Goal: Task Accomplishment & Management: Manage account settings

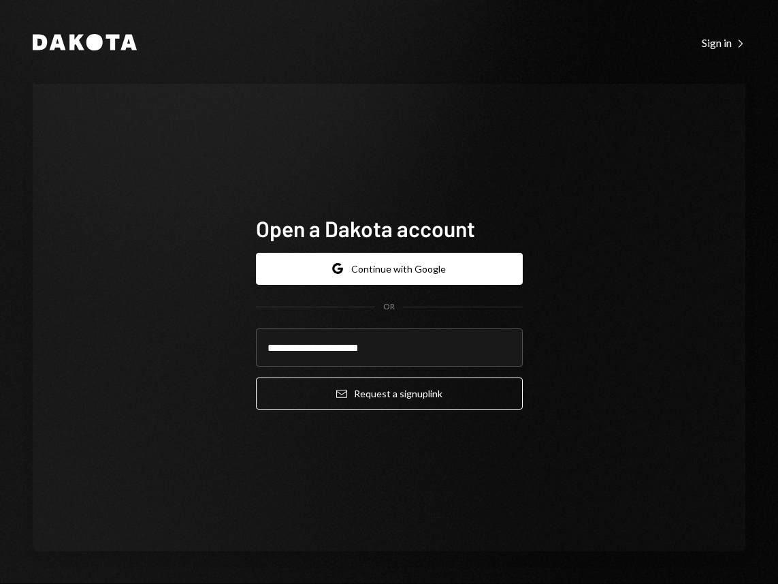
type input "**********"
click at [256, 377] on button "Email Request a sign up link" at bounding box center [389, 393] width 267 height 32
click at [582, 307] on div "**********" at bounding box center [389, 317] width 713 height 467
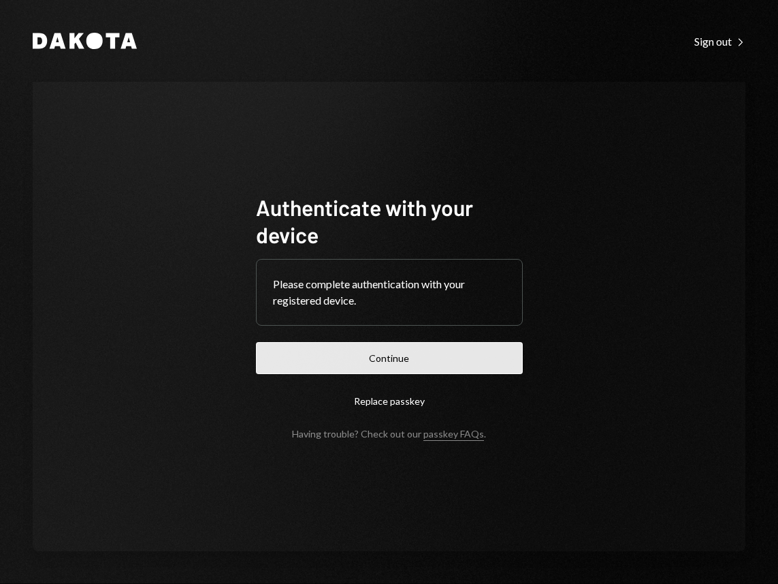
click at [375, 355] on button "Continue" at bounding box center [389, 358] width 267 height 32
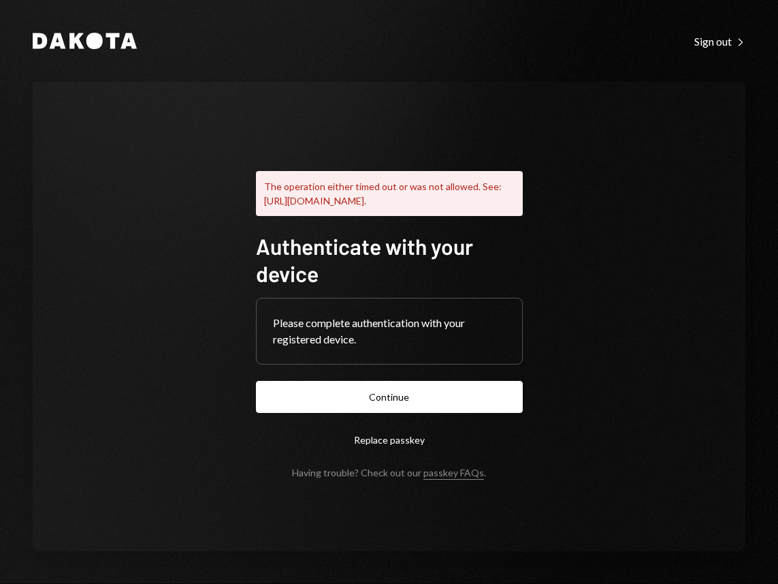
click at [420, 339] on div "Please complete authentication with your registered device." at bounding box center [389, 331] width 233 height 33
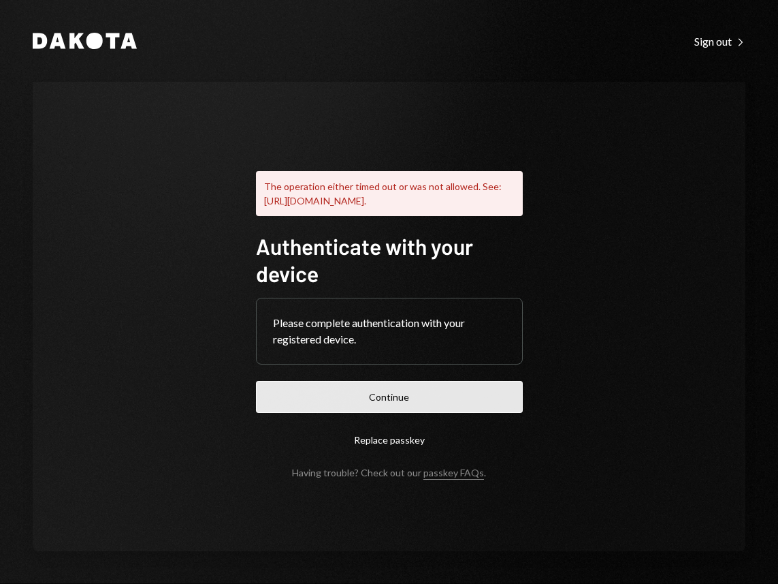
click at [400, 393] on button "Continue" at bounding box center [389, 397] width 267 height 32
click at [392, 402] on button "Continue" at bounding box center [389, 397] width 267 height 32
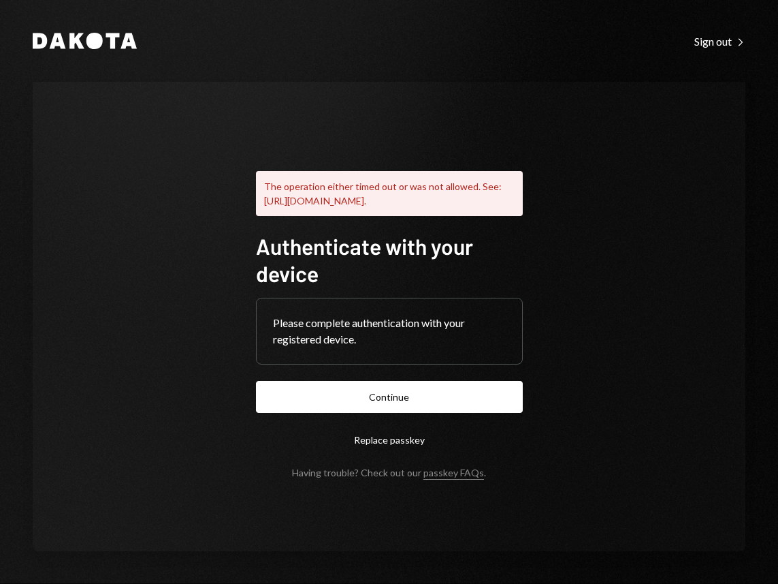
click at [78, 42] on icon at bounding box center [76, 41] width 15 height 16
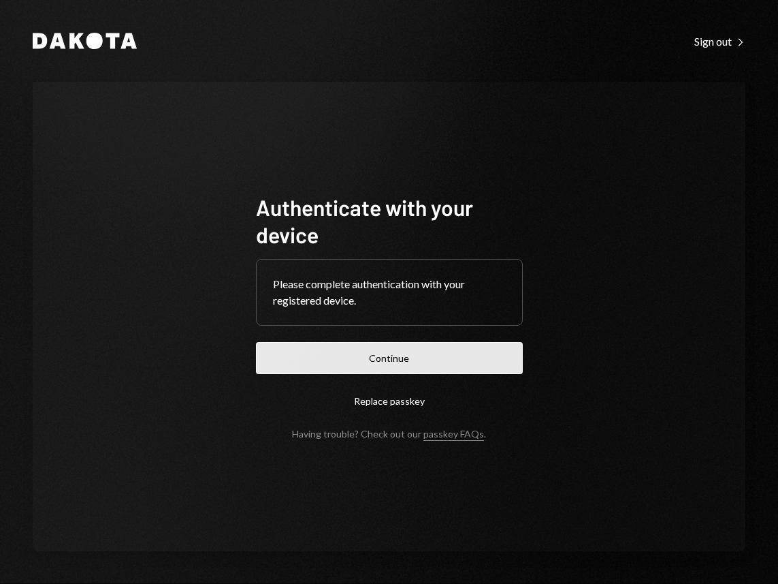
click at [428, 360] on button "Continue" at bounding box center [389, 358] width 267 height 32
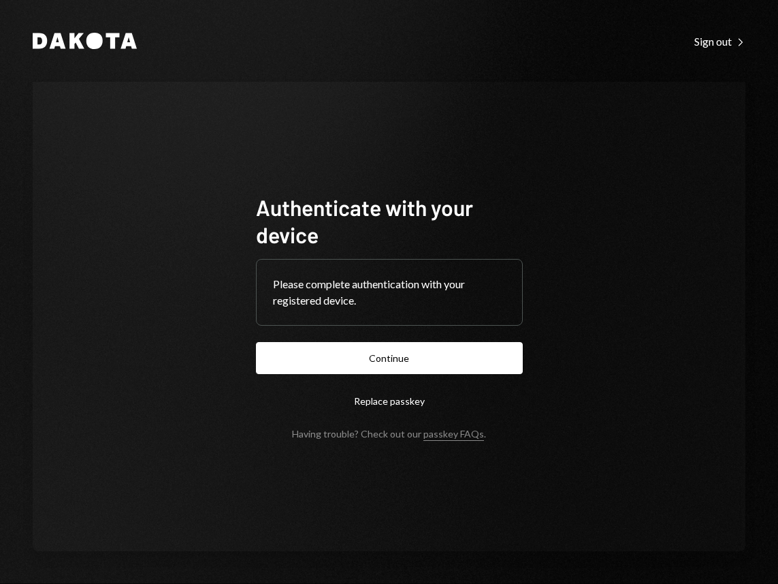
click at [65, 38] on icon "Dakota" at bounding box center [85, 41] width 104 height 16
click at [725, 42] on div "Sign out Right Caret" at bounding box center [720, 42] width 51 height 14
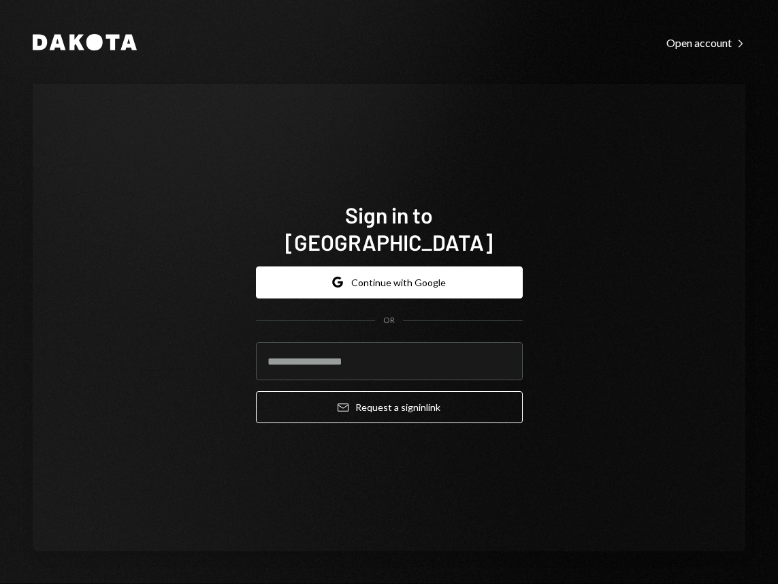
click at [31, 39] on div "Dakota Open account Right Caret Sign in to Dakota Google Continue with Google O…" at bounding box center [389, 292] width 778 height 584
click at [332, 343] on input "email" at bounding box center [389, 361] width 267 height 38
type input "**********"
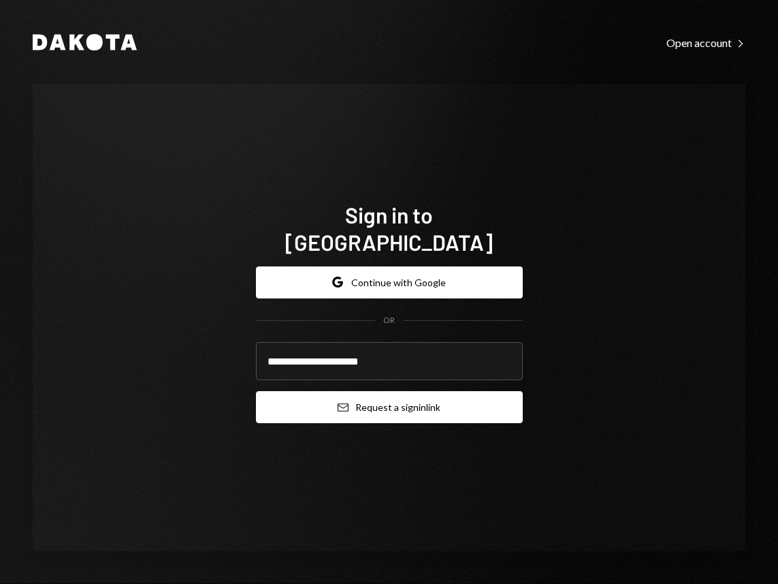
click at [364, 393] on button "Email Request a sign in link" at bounding box center [389, 407] width 267 height 32
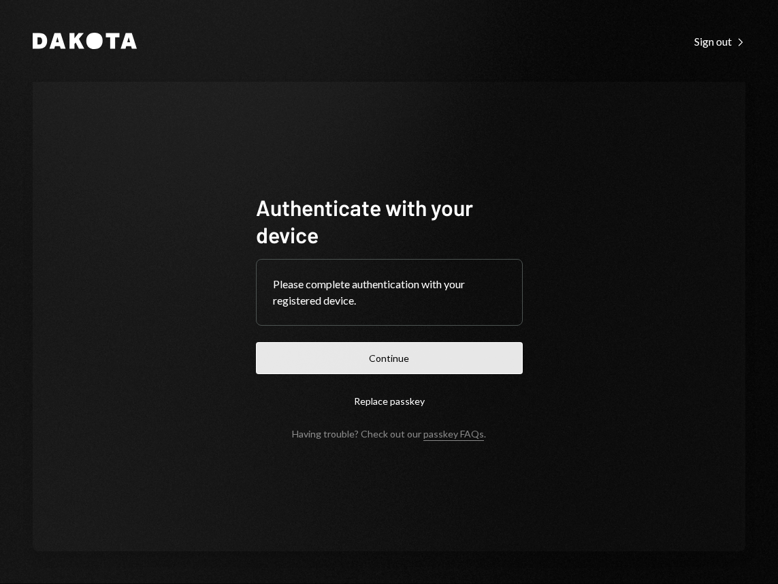
click at [443, 353] on button "Continue" at bounding box center [389, 358] width 267 height 32
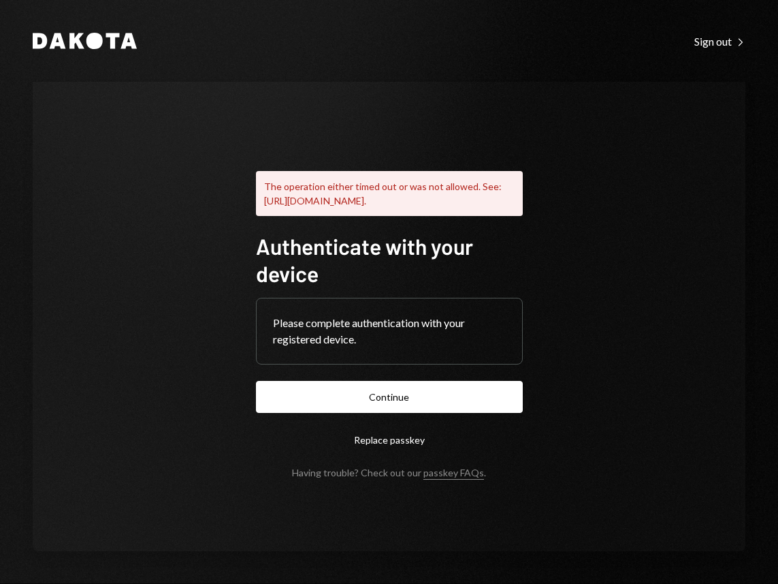
click at [435, 194] on div "The operation either timed out or was not allowed. See: [URL][DOMAIN_NAME]." at bounding box center [389, 193] width 267 height 45
click at [463, 479] on link "passkey FAQs" at bounding box center [454, 472] width 61 height 13
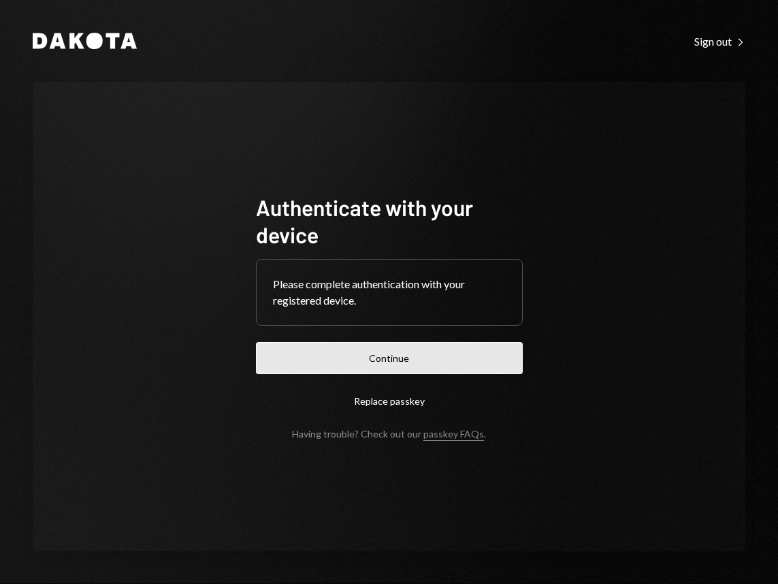
click at [406, 358] on button "Continue" at bounding box center [389, 358] width 267 height 32
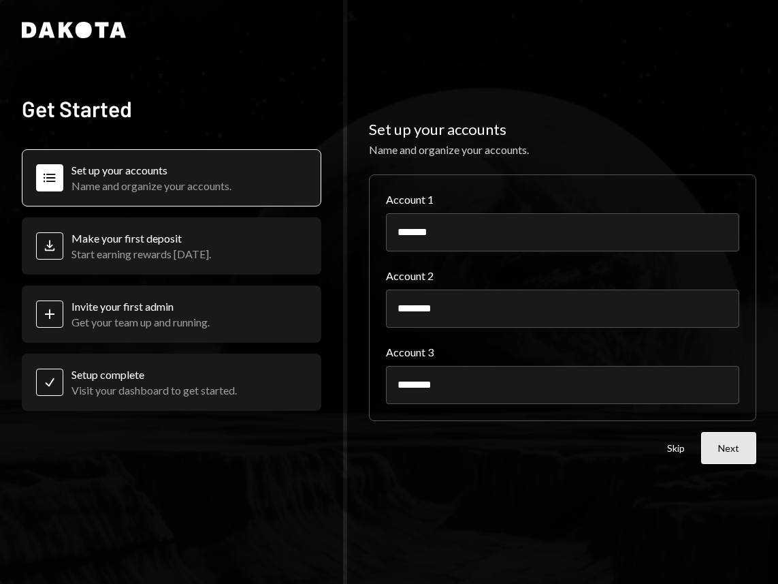
click at [727, 448] on button "Next" at bounding box center [728, 448] width 55 height 32
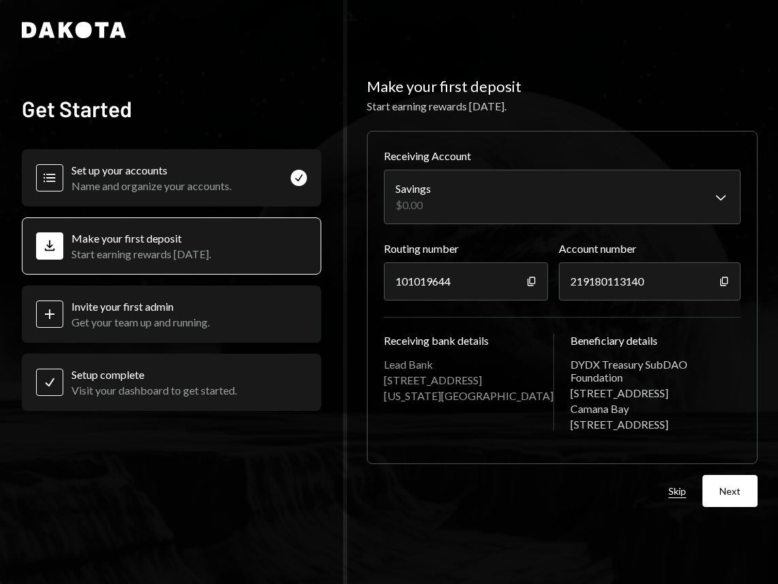
click at [680, 494] on button "Skip" at bounding box center [678, 491] width 18 height 13
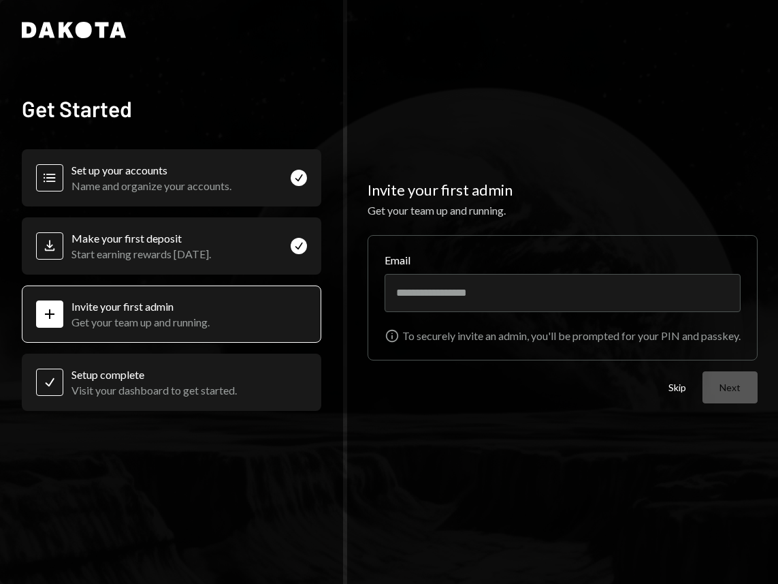
click at [692, 385] on div "Skip Next" at bounding box center [713, 387] width 89 height 32
click at [683, 387] on button "Skip" at bounding box center [678, 387] width 18 height 13
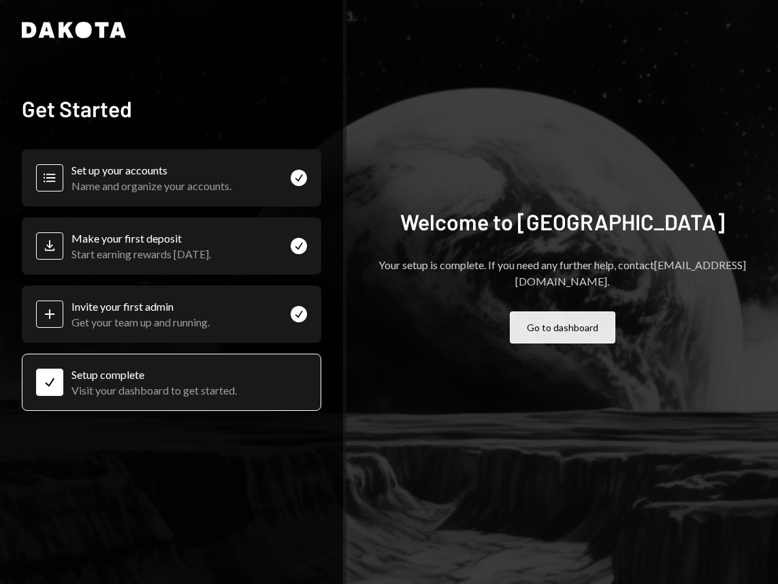
click at [577, 324] on button "Go to dashboard" at bounding box center [563, 327] width 106 height 32
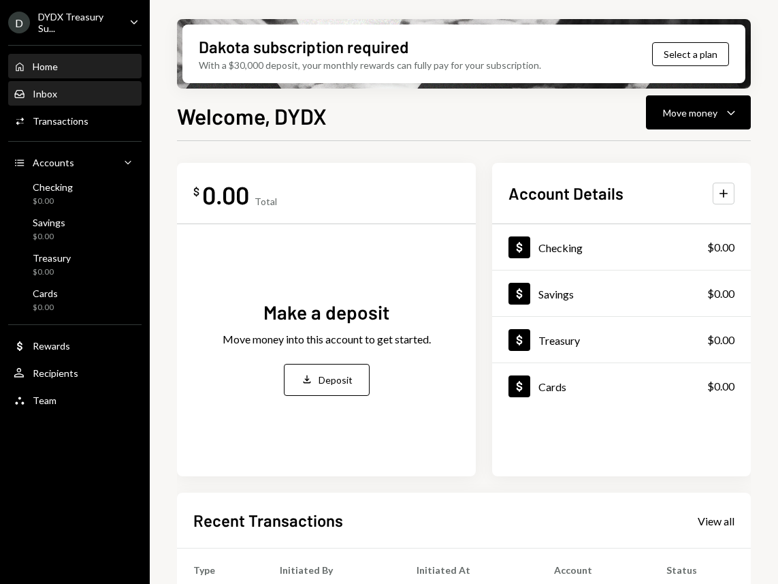
click at [43, 95] on div "Inbox" at bounding box center [45, 94] width 25 height 12
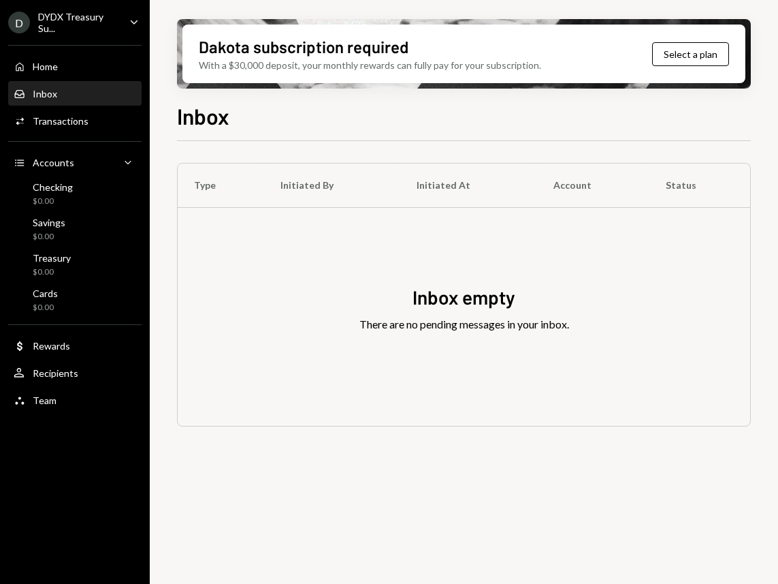
click at [79, 135] on div "Home Home Inbox Inbox Activities Transactions Accounts Accounts Caret Down Chec…" at bounding box center [75, 226] width 150 height 378
click at [80, 130] on div "Activities Transactions" at bounding box center [75, 121] width 123 height 23
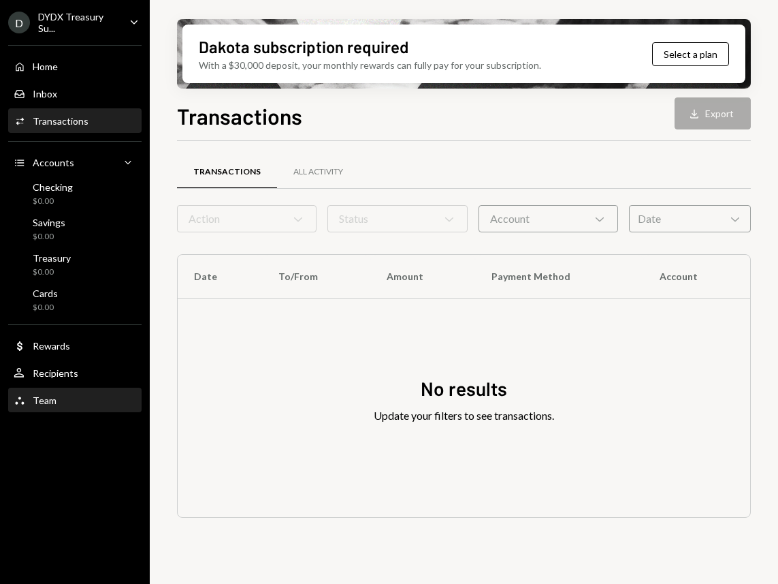
click at [78, 399] on div "Team Team" at bounding box center [75, 400] width 123 height 12
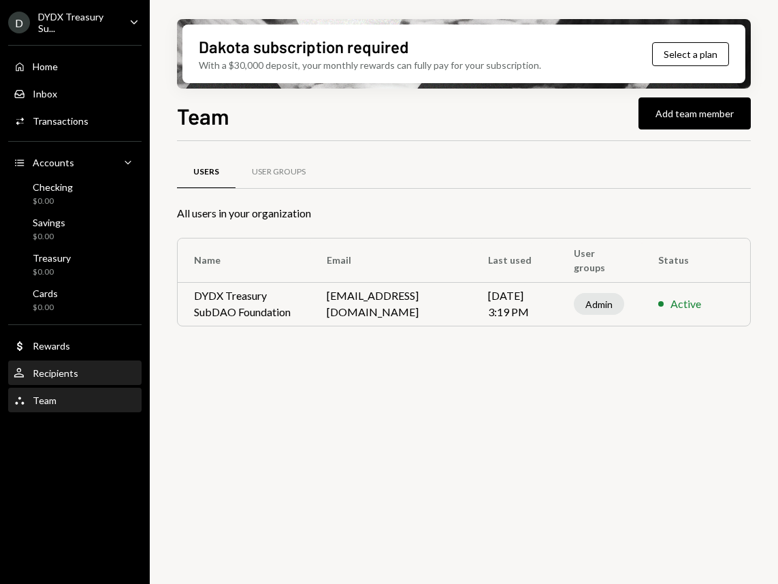
click at [87, 378] on div "User Recipients" at bounding box center [75, 373] width 123 height 12
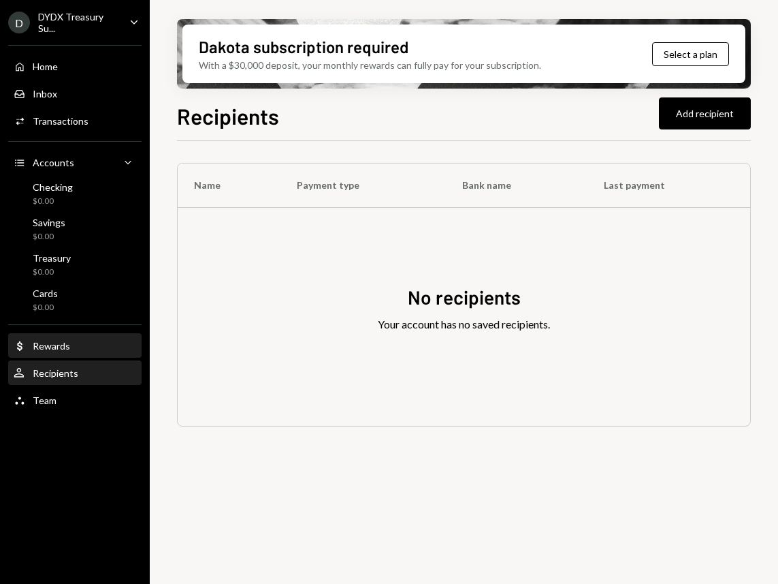
click at [97, 352] on div "Dollar Rewards" at bounding box center [75, 345] width 123 height 23
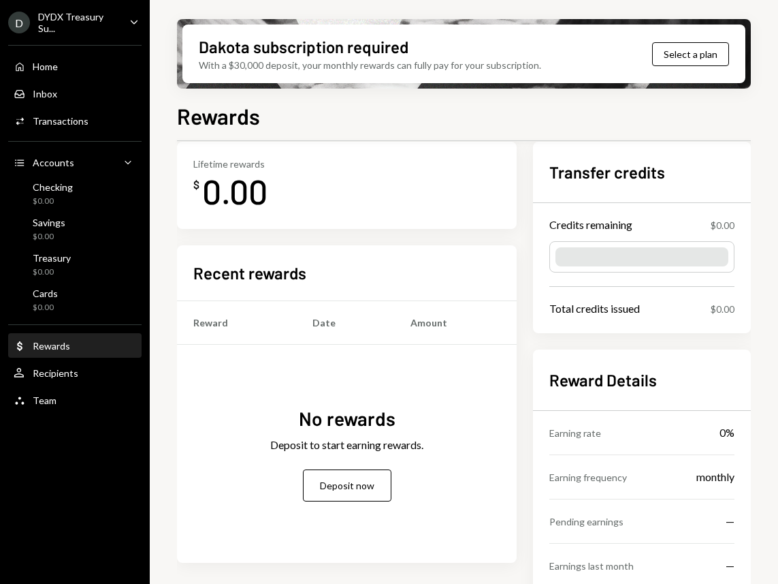
scroll to position [69, 0]
